Goal: Task Accomplishment & Management: Manage account settings

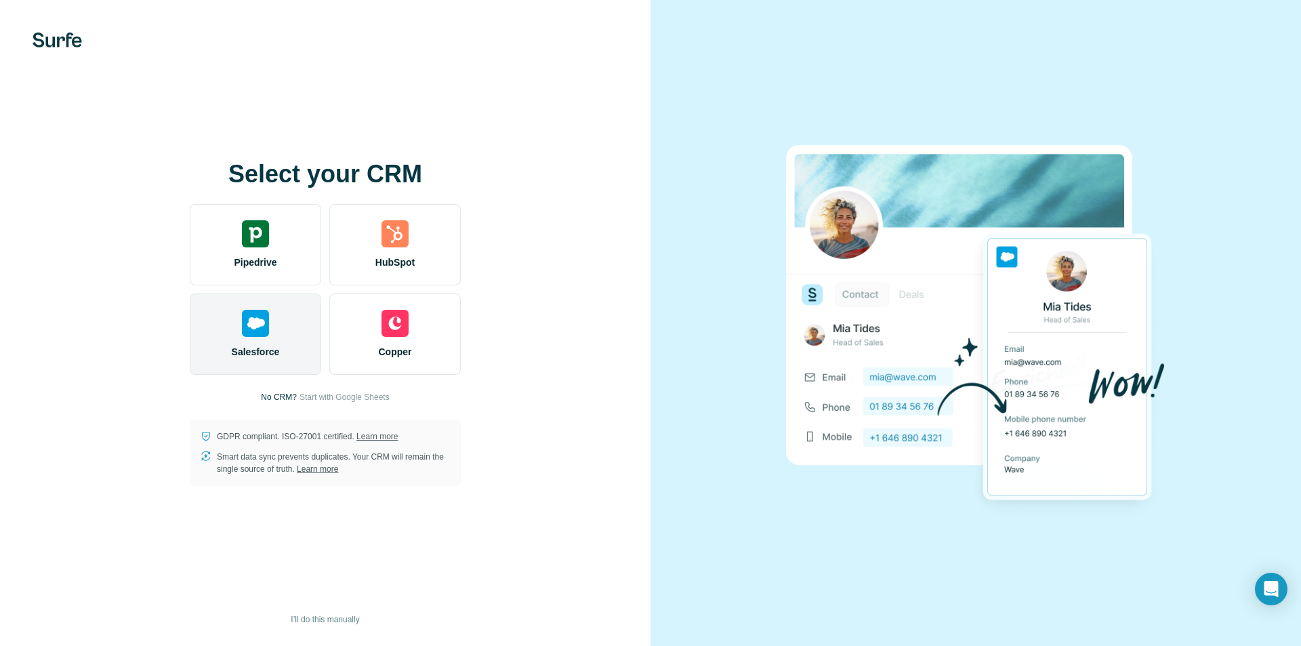
click at [245, 303] on div "Salesforce" at bounding box center [255, 333] width 131 height 81
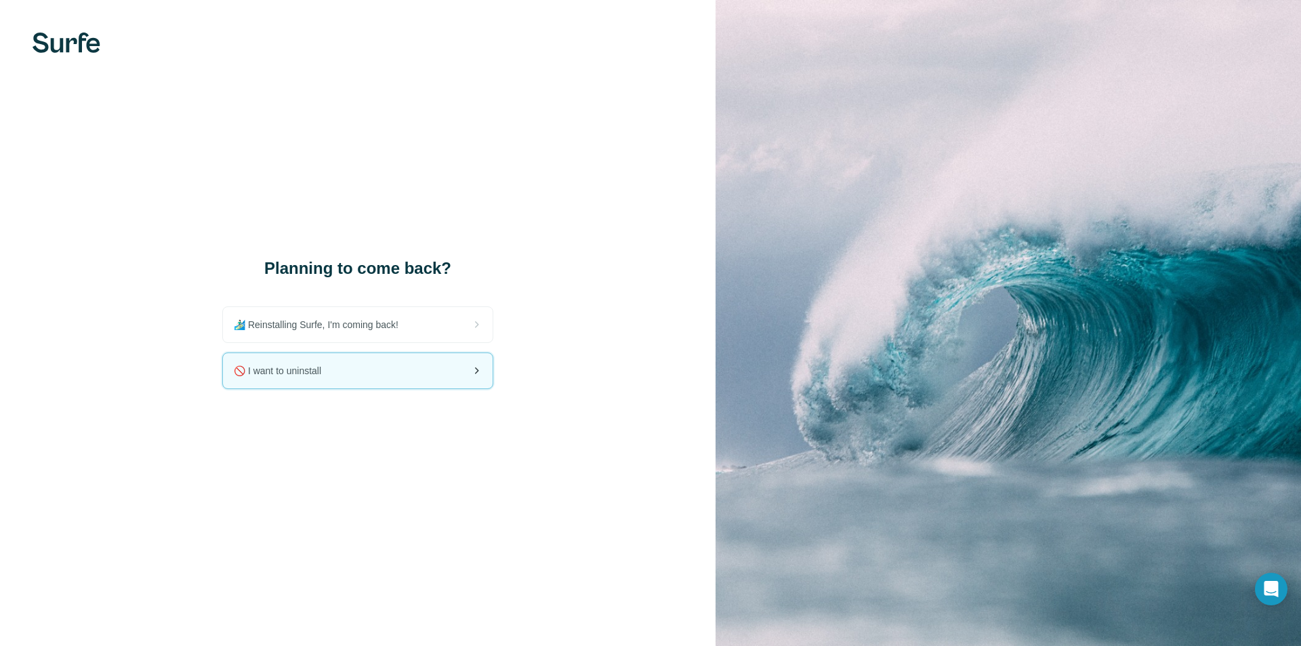
click at [350, 371] on div "🚫 I want to uninstall" at bounding box center [358, 370] width 270 height 35
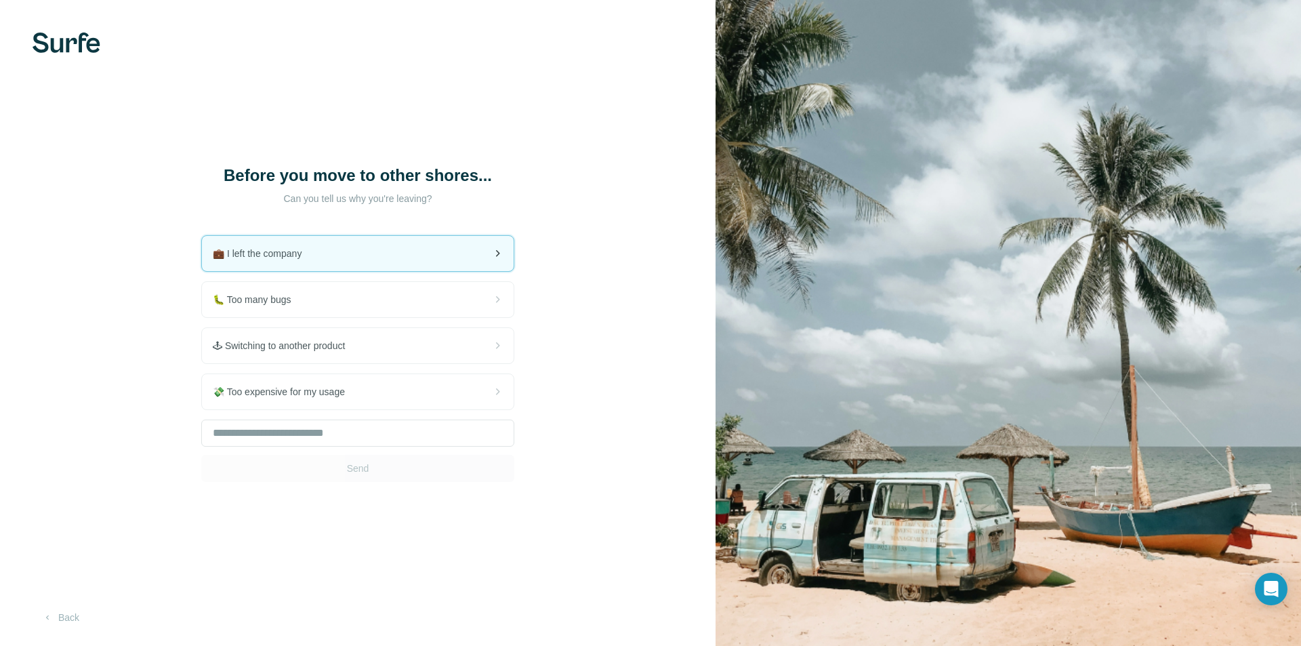
click at [411, 243] on div "💼 I left the company" at bounding box center [358, 253] width 312 height 35
